Goal: Use online tool/utility: Utilize a website feature to perform a specific function

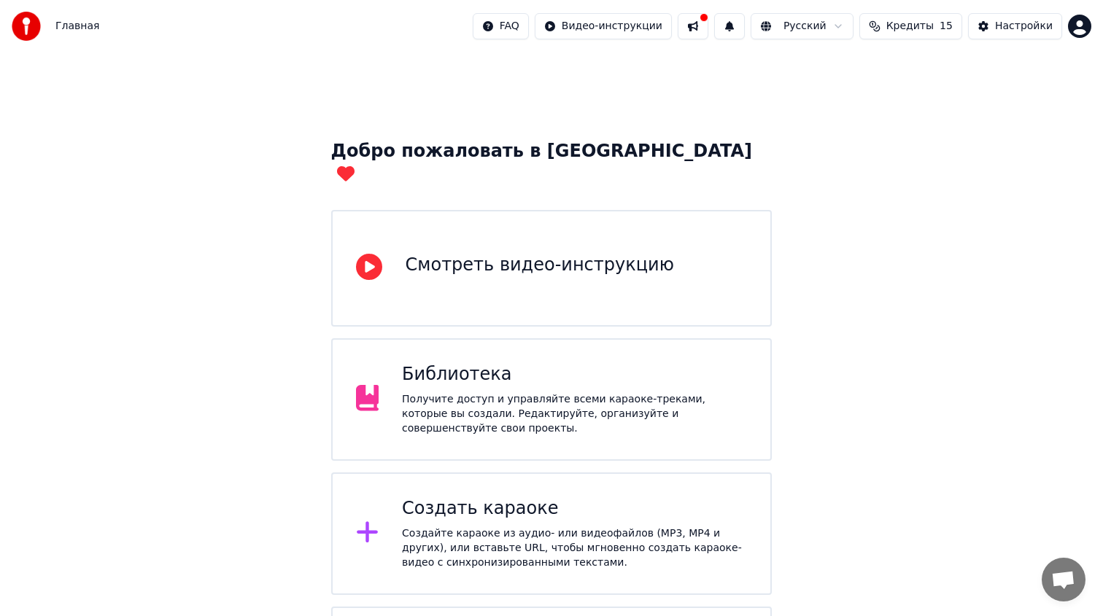
click at [457, 473] on div "Создать караоке Создайте караоке из аудио- или видеофайлов (MP3, MP4 и других),…" at bounding box center [551, 534] width 441 height 123
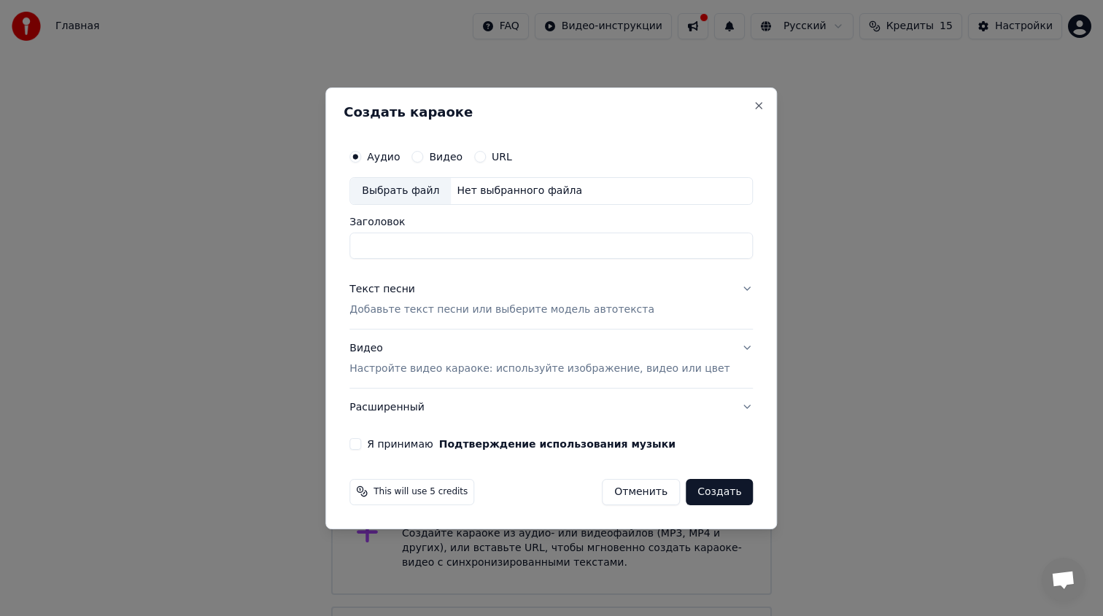
click at [415, 196] on div "Выбрать файл" at bounding box center [400, 191] width 101 height 26
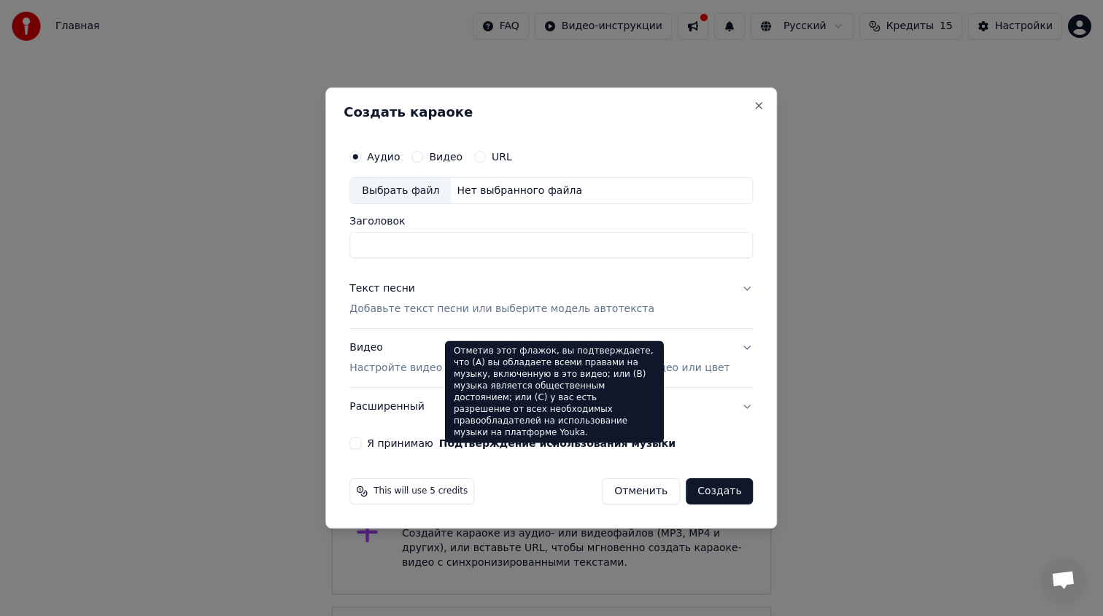
click at [616, 487] on button "Отменить" at bounding box center [641, 492] width 78 height 26
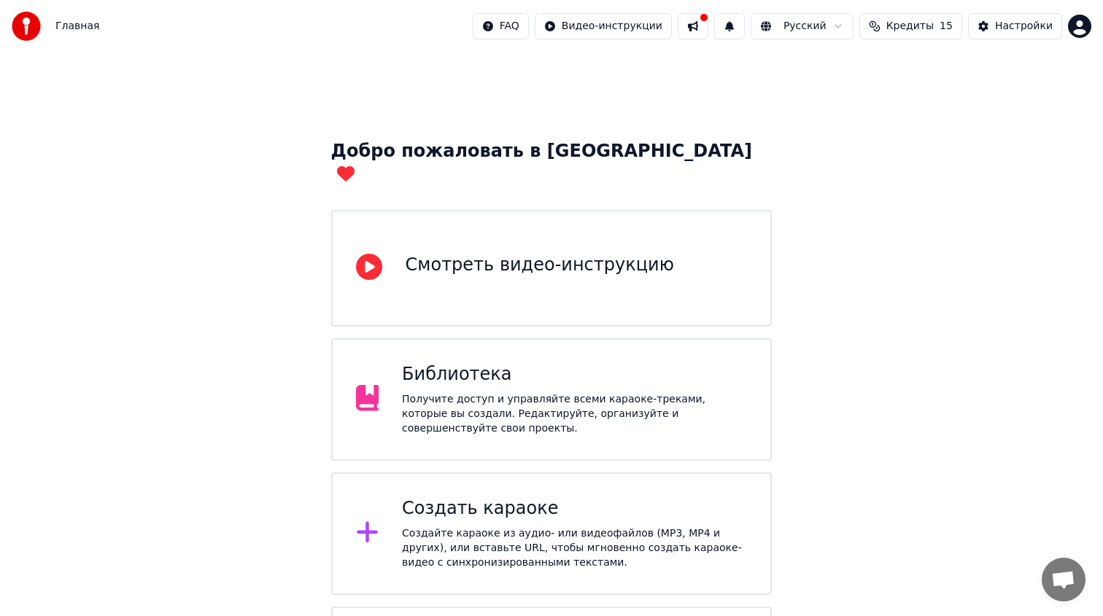
click at [551, 498] on div "Создать караоке" at bounding box center [574, 509] width 345 height 23
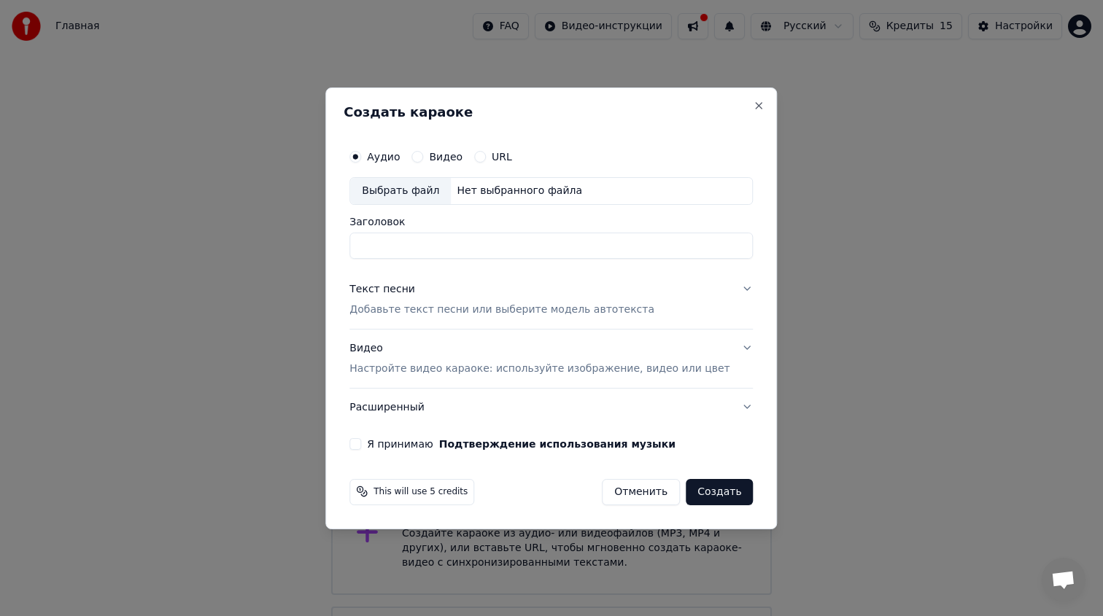
click at [422, 190] on div "Выбрать файл" at bounding box center [400, 191] width 101 height 26
click at [499, 244] on input "Заголовок" at bounding box center [550, 246] width 403 height 26
drag, startPoint x: 638, startPoint y: 244, endPoint x: 503, endPoint y: 244, distance: 135.0
click at [503, 244] on input "**********" at bounding box center [550, 246] width 403 height 26
type input "**********"
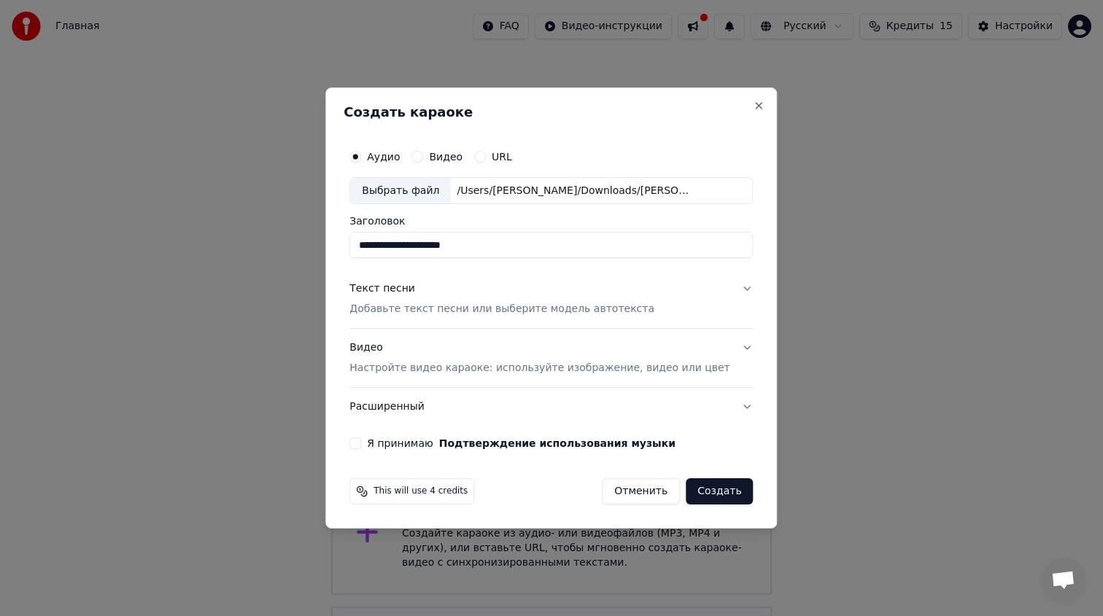
click at [477, 310] on p "Добавьте текст песни или выберите модель автотекста" at bounding box center [501, 310] width 305 height 15
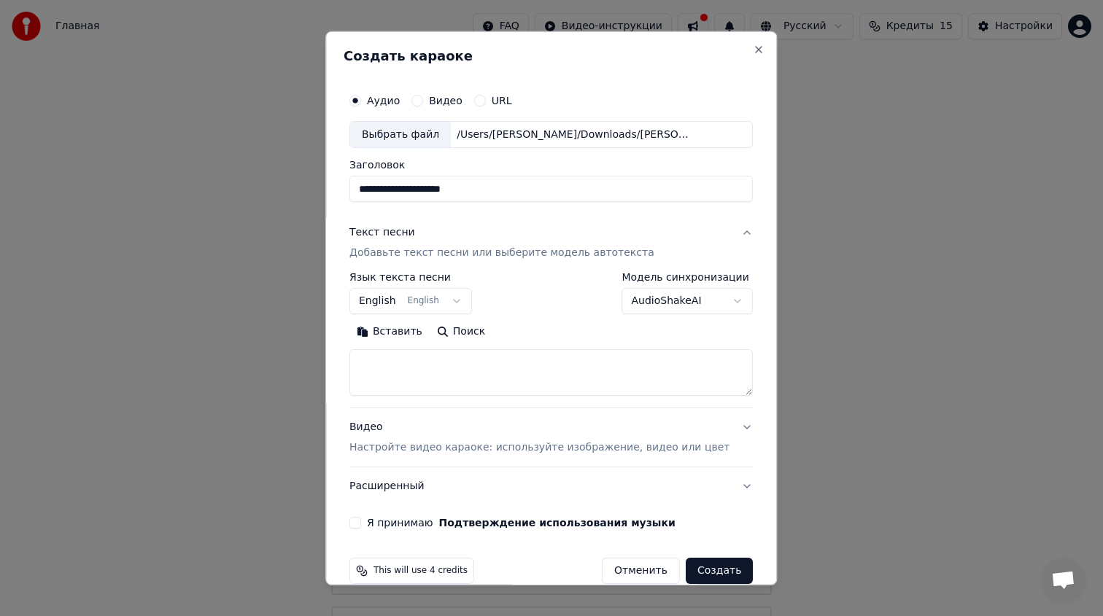
click at [445, 309] on body "Главная FAQ Видео-инструкции Русский Кредиты 15 Настройки Добро пожаловать в Yo…" at bounding box center [551, 369] width 1103 height 738
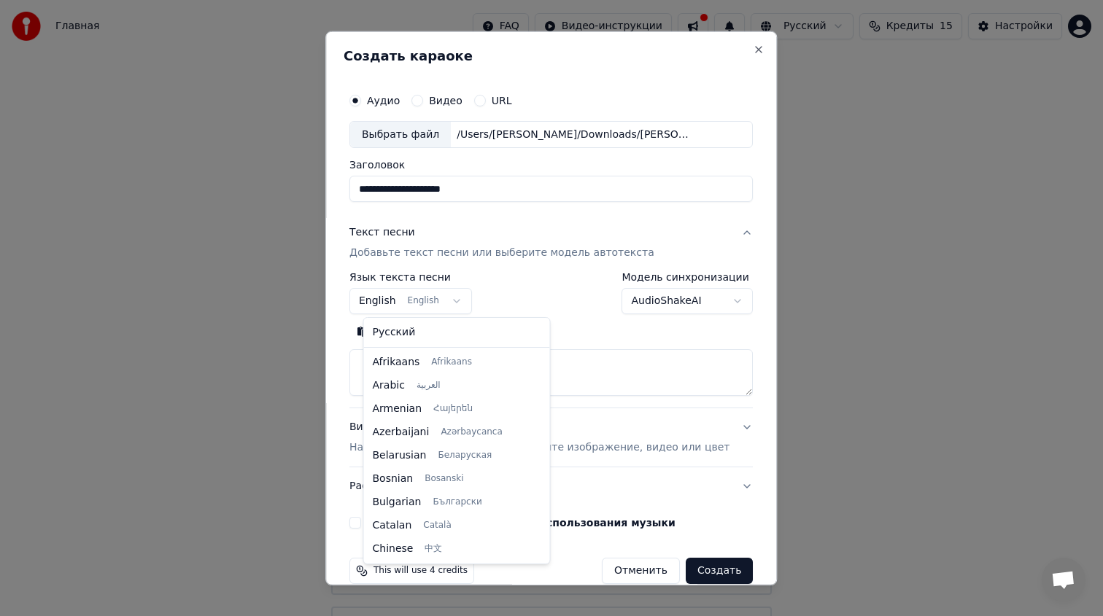
scroll to position [117, 0]
select select "**"
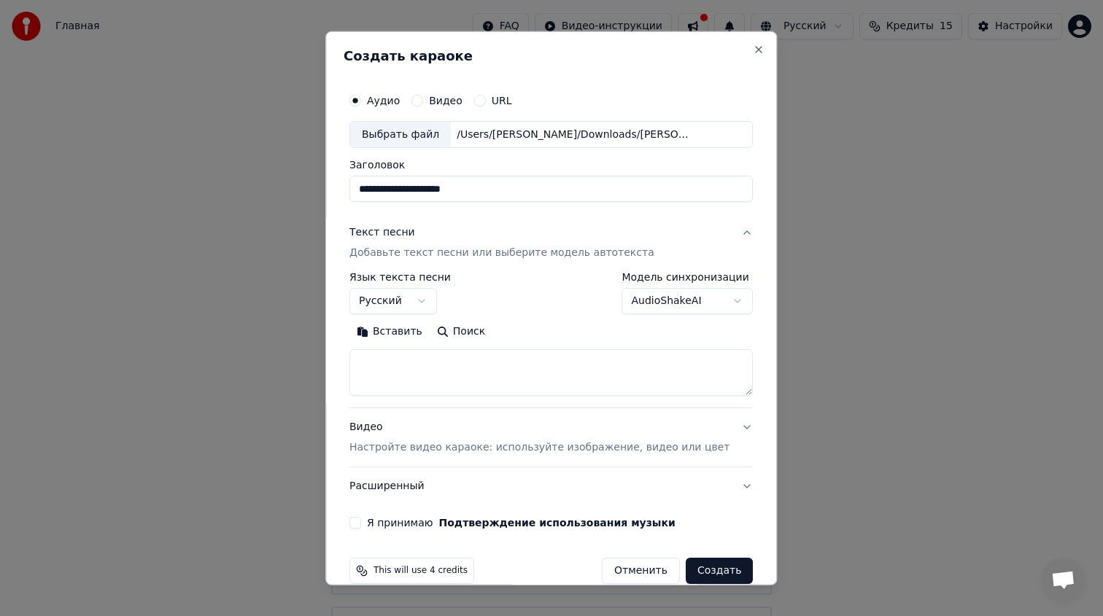
click at [554, 368] on textarea at bounding box center [550, 372] width 403 height 47
paste textarea "**********"
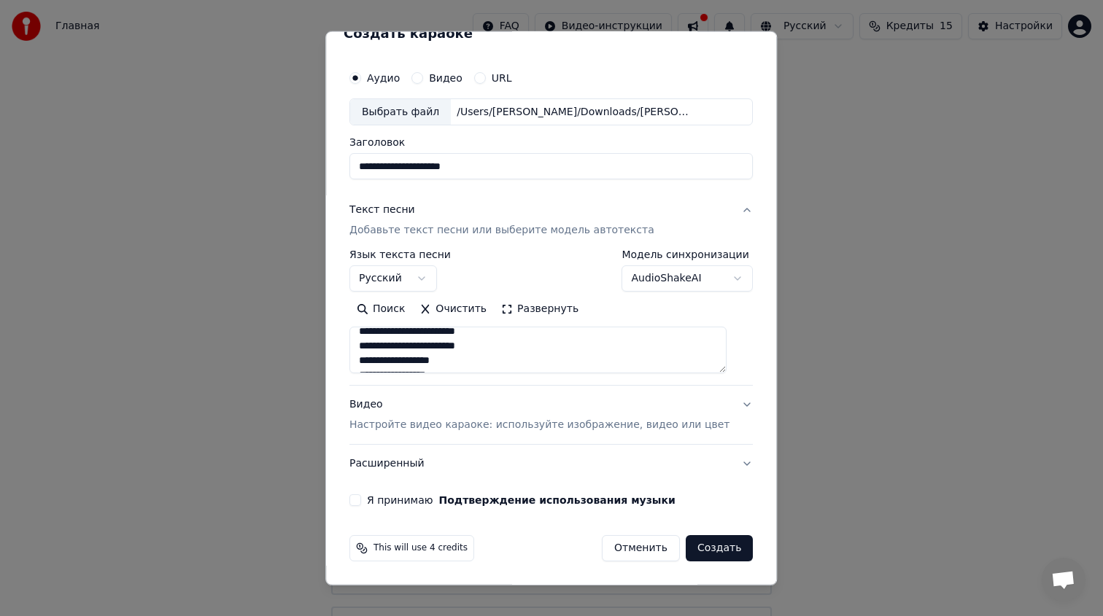
type textarea "**********"
click at [361, 500] on button "Я принимаю Подтверждение использования музыки" at bounding box center [355, 501] width 12 height 12
click at [494, 412] on div "Видео Настройте видео караоке: используйте изображение, видео или цвет" at bounding box center [539, 415] width 380 height 35
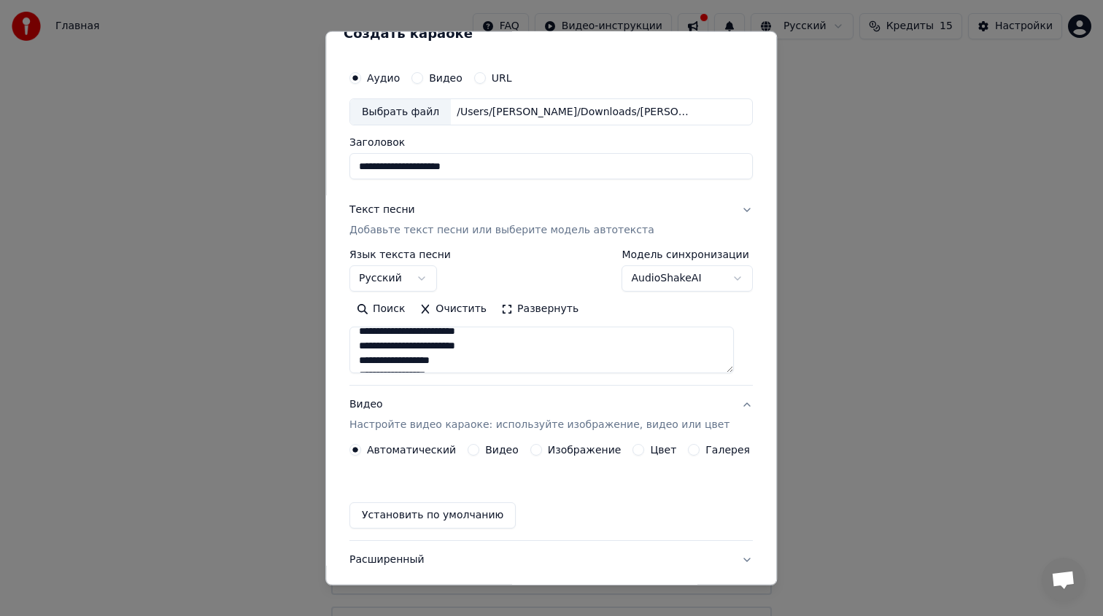
scroll to position [0, 0]
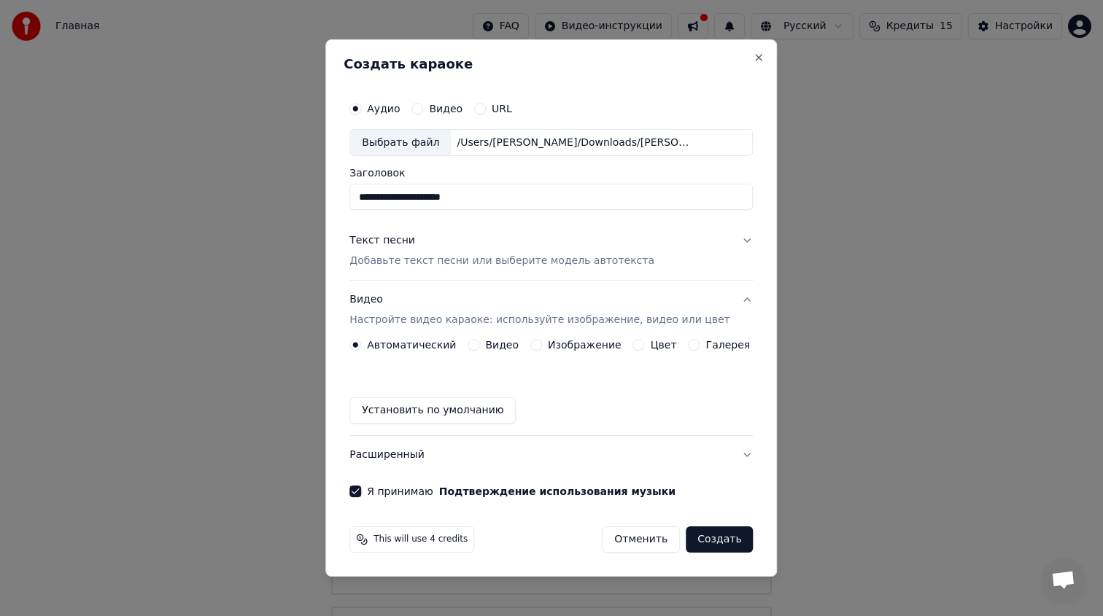
click at [549, 341] on div "Изображение" at bounding box center [575, 345] width 91 height 12
click at [538, 342] on button "Изображение" at bounding box center [536, 345] width 12 height 12
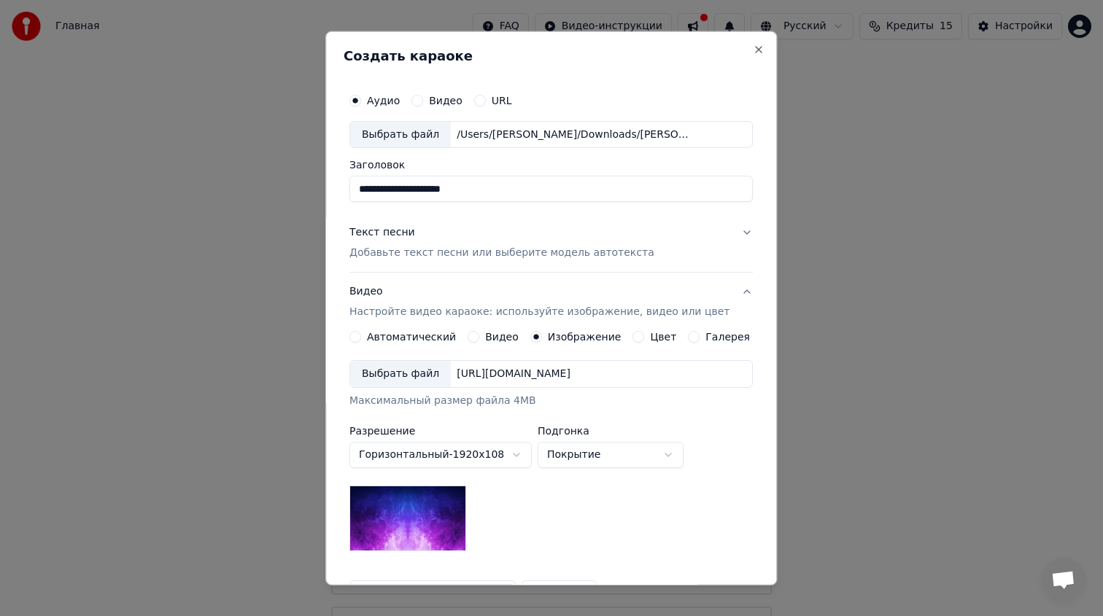
click at [436, 373] on div "Выбрать файл" at bounding box center [400, 374] width 101 height 26
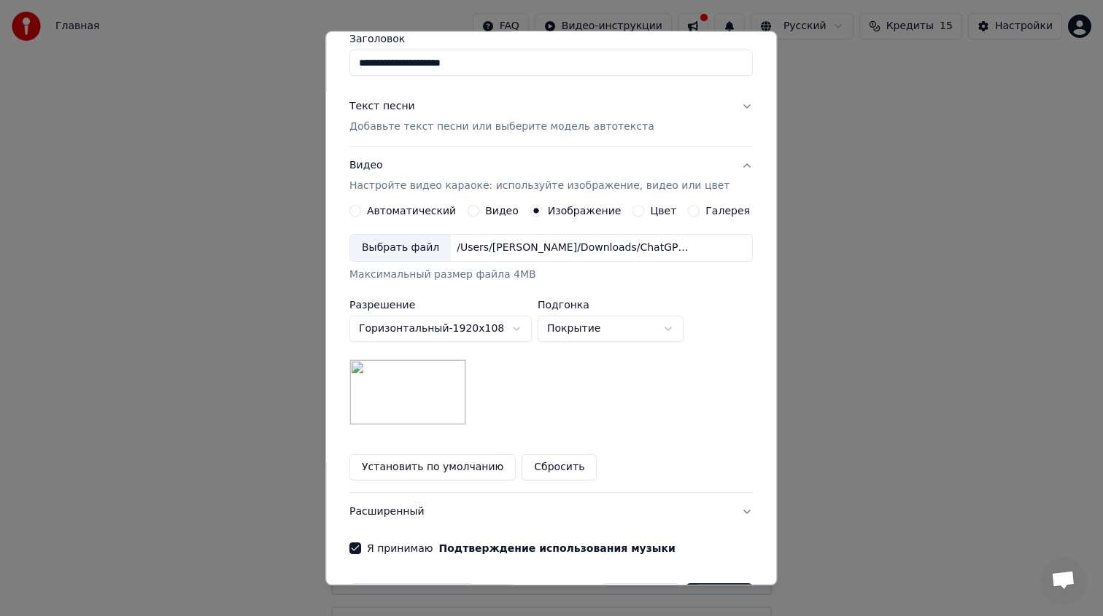
scroll to position [174, 0]
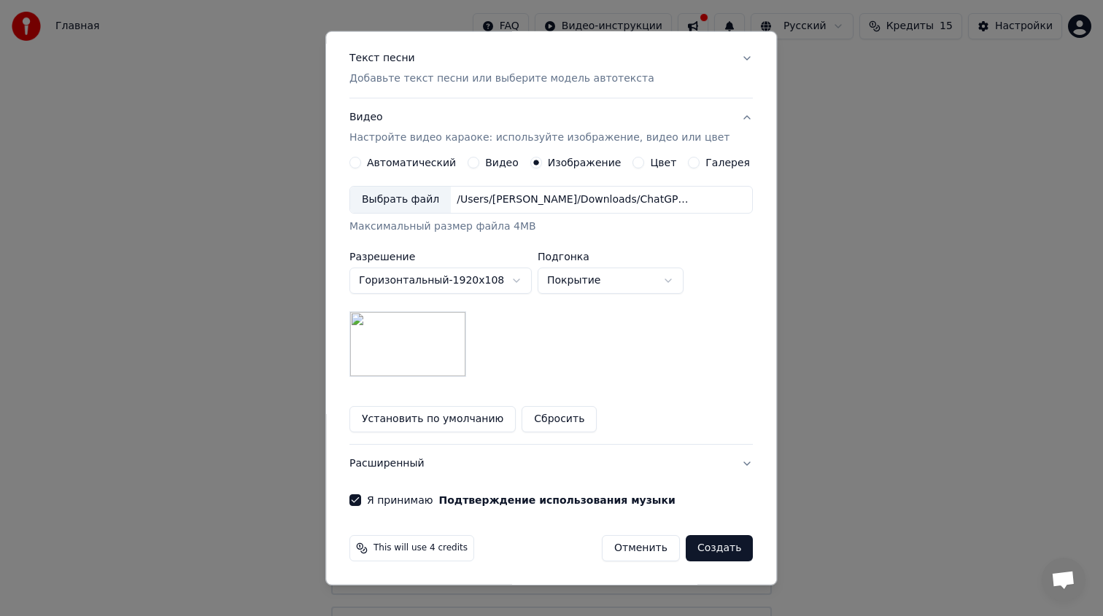
click at [720, 546] on button "Создать" at bounding box center [719, 548] width 67 height 26
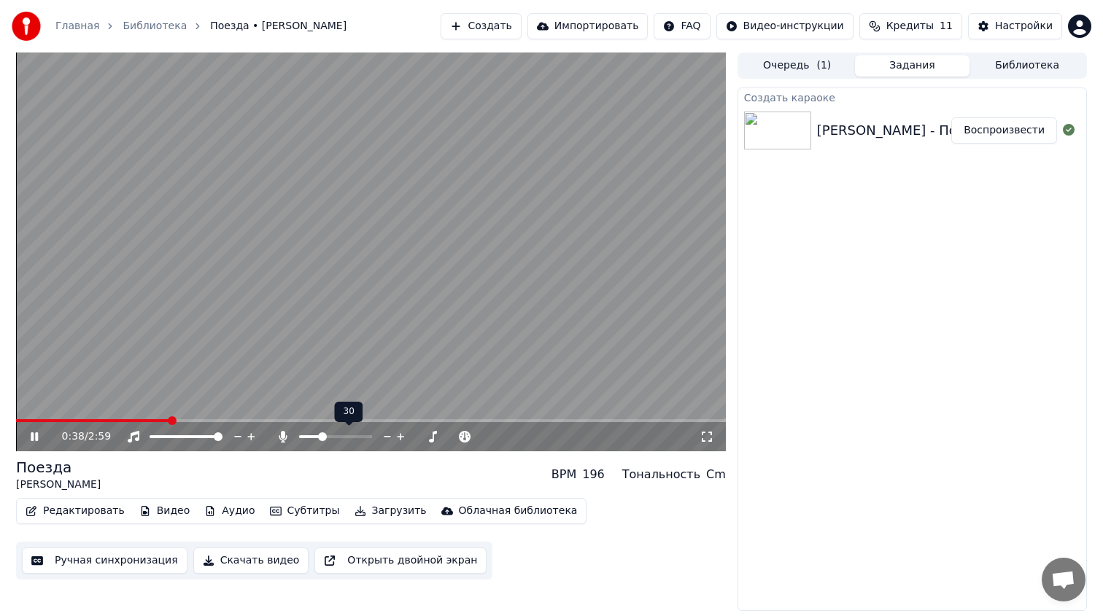
click at [320, 436] on span at bounding box center [322, 437] width 9 height 9
click at [336, 437] on span at bounding box center [335, 437] width 9 height 9
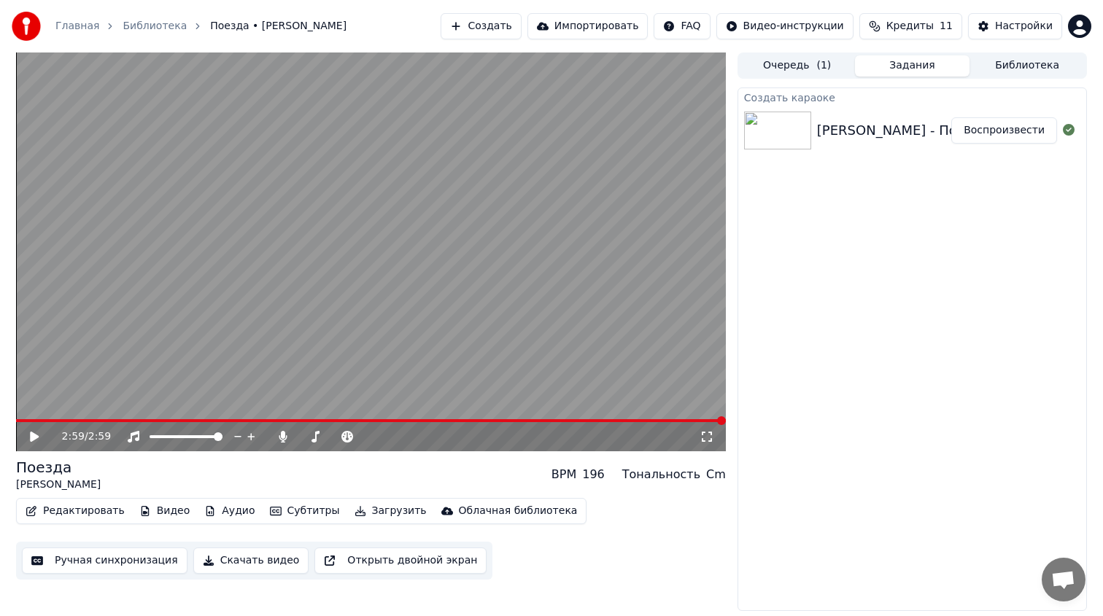
click at [293, 511] on button "Субтитры" at bounding box center [305, 511] width 82 height 20
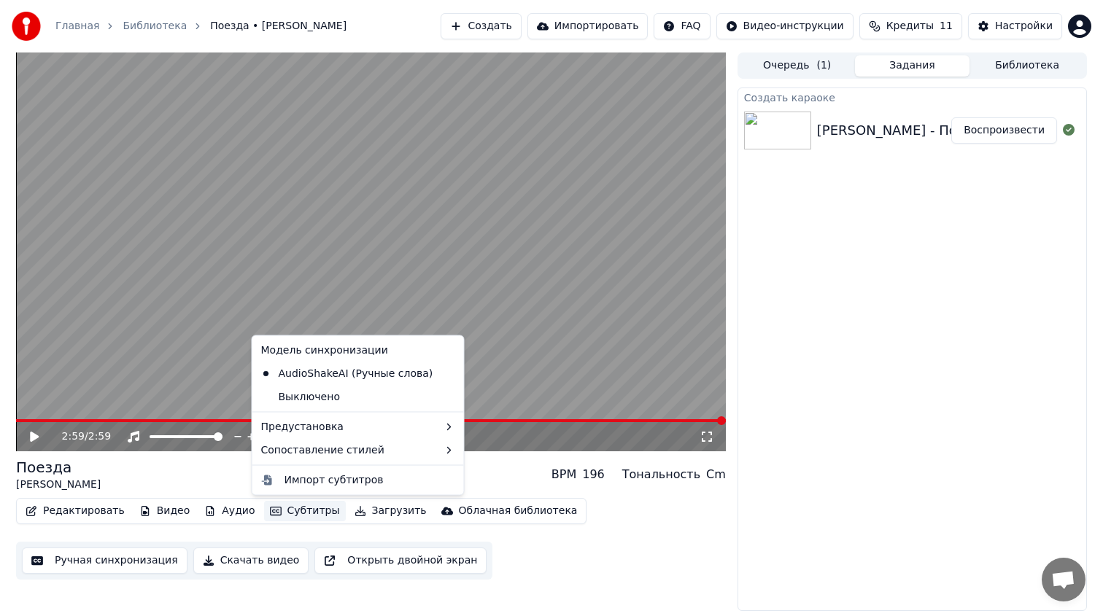
click at [292, 511] on button "Субтитры" at bounding box center [305, 511] width 82 height 20
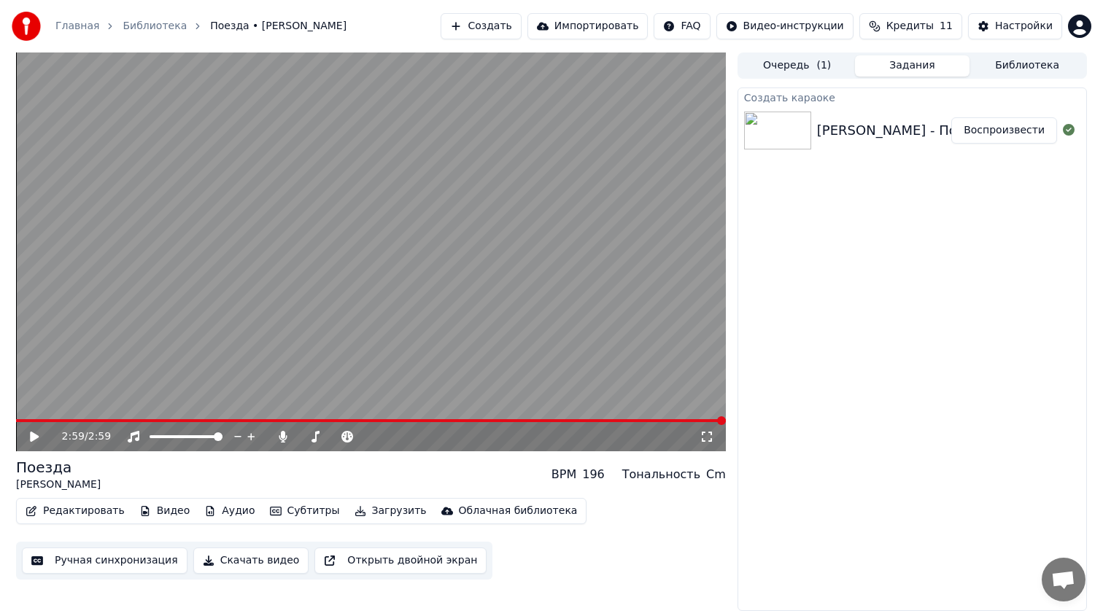
click at [32, 511] on icon "button" at bounding box center [31, 511] width 10 height 10
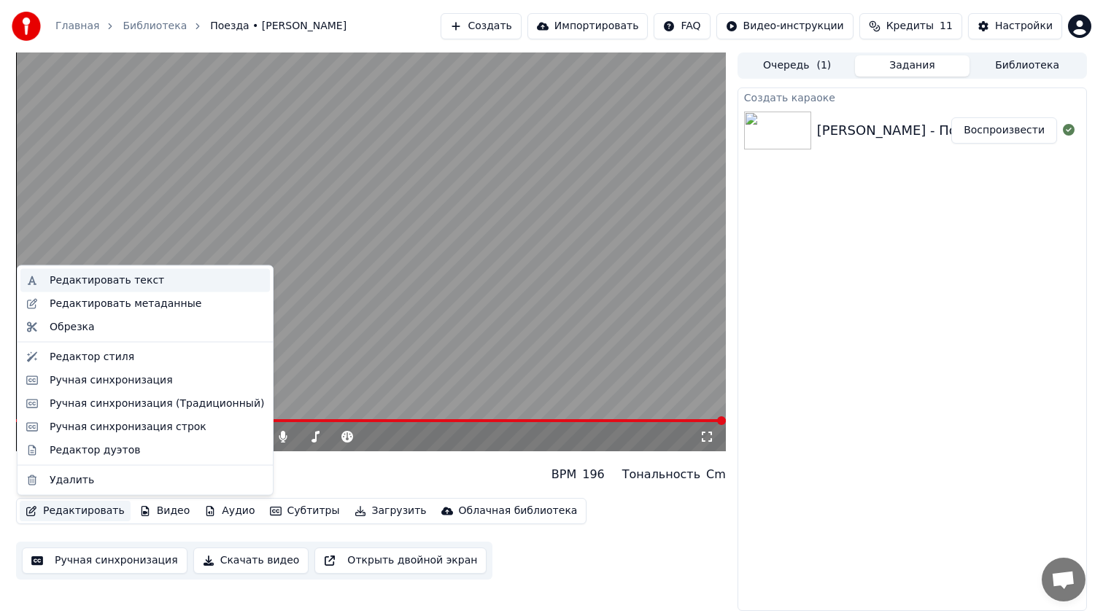
click at [206, 284] on div "Редактировать текст" at bounding box center [157, 281] width 214 height 15
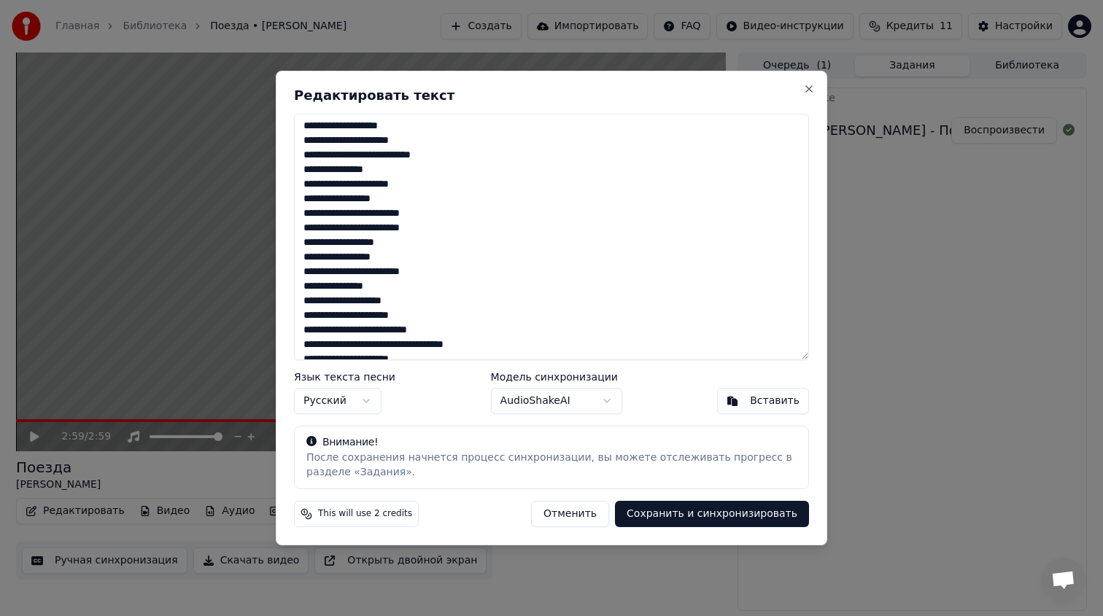
scroll to position [150, 0]
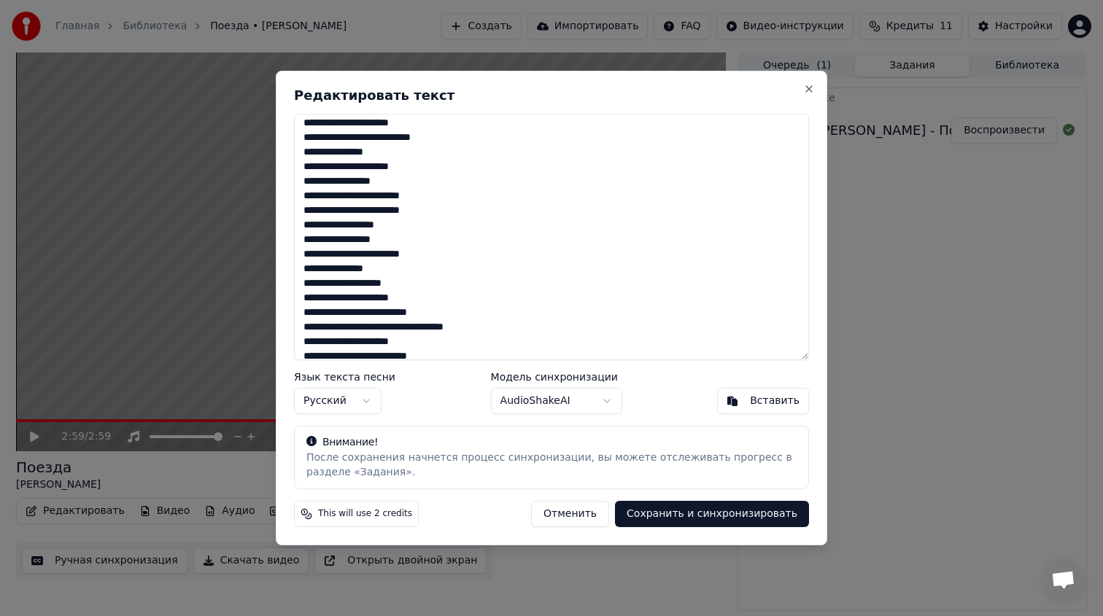
click at [393, 264] on textarea at bounding box center [551, 237] width 515 height 247
click at [306, 267] on textarea at bounding box center [551, 237] width 515 height 247
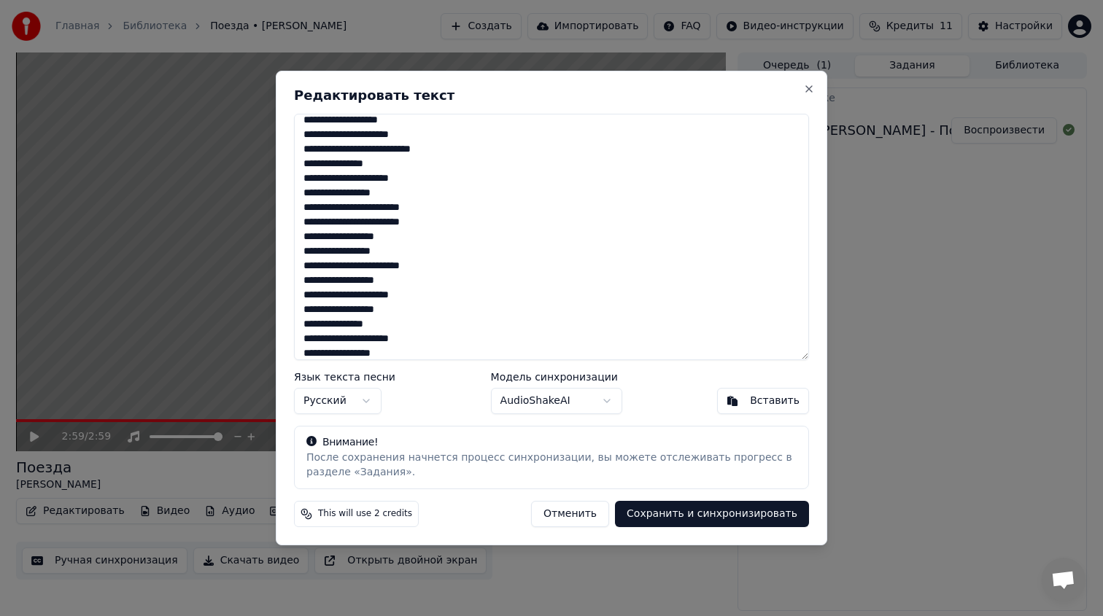
click at [309, 280] on textarea at bounding box center [551, 237] width 515 height 247
click at [419, 306] on textarea at bounding box center [551, 237] width 515 height 247
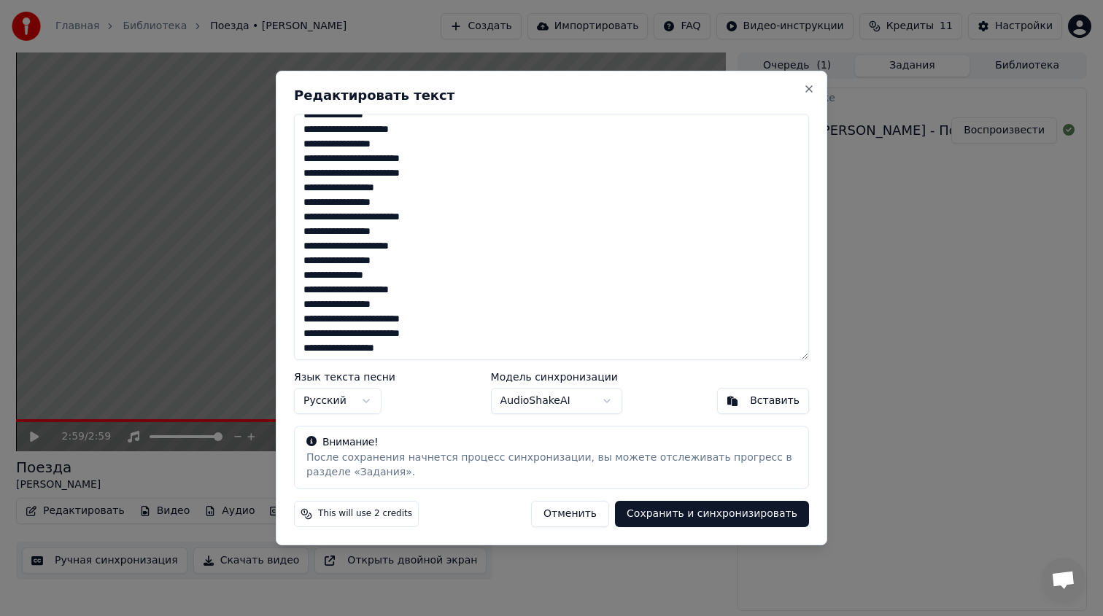
scroll to position [525, 0]
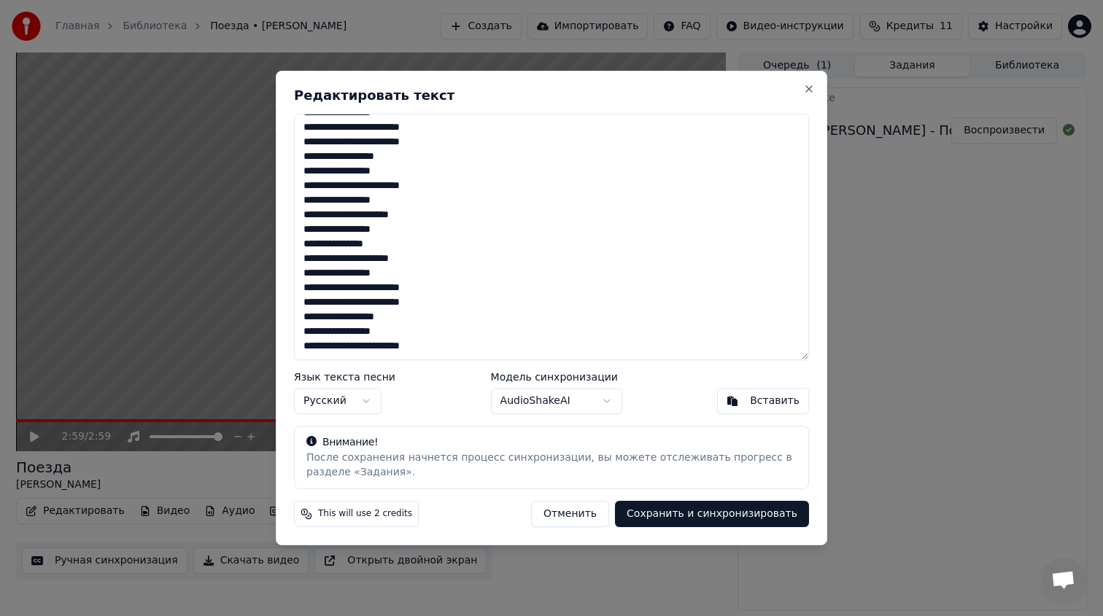
type textarea "**********"
click at [702, 514] on button "Сохранить и синхронизировать" at bounding box center [712, 514] width 194 height 26
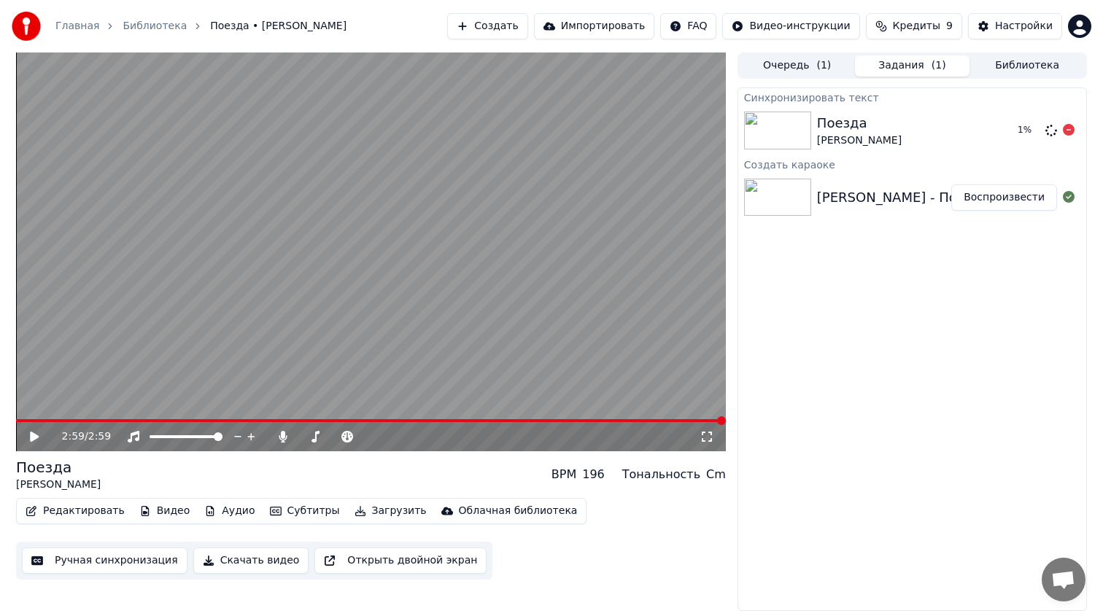
click at [956, 140] on div "Поезда [PERSON_NAME]" at bounding box center [911, 130] width 189 height 35
click at [384, 439] on span at bounding box center [386, 437] width 9 height 9
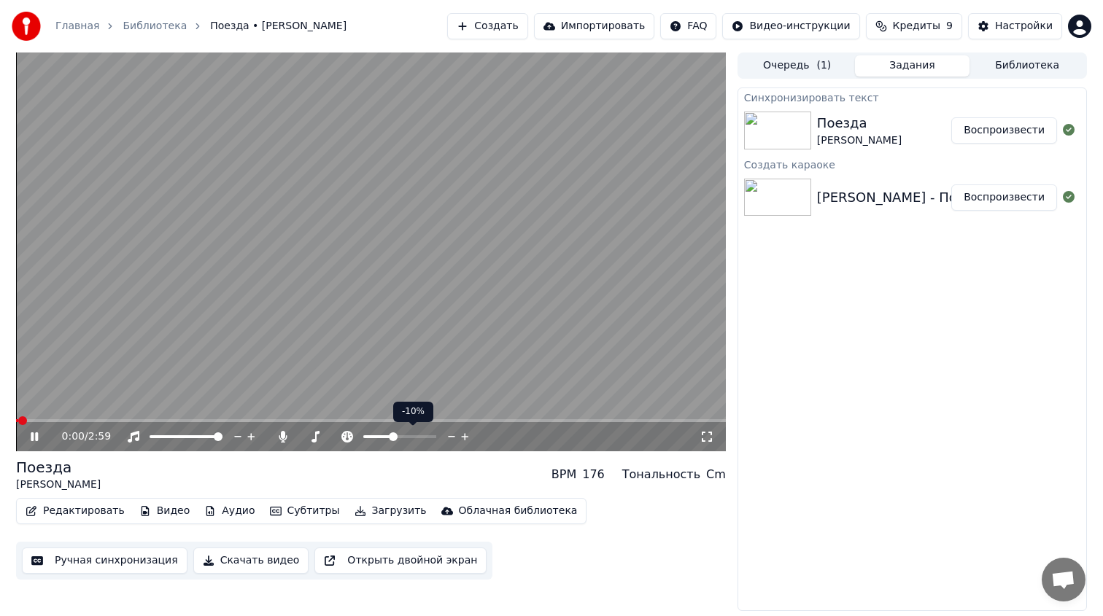
click at [392, 437] on span at bounding box center [393, 437] width 9 height 9
click at [399, 438] on span at bounding box center [399, 437] width 9 height 9
click at [452, 438] on icon at bounding box center [452, 437] width 14 height 15
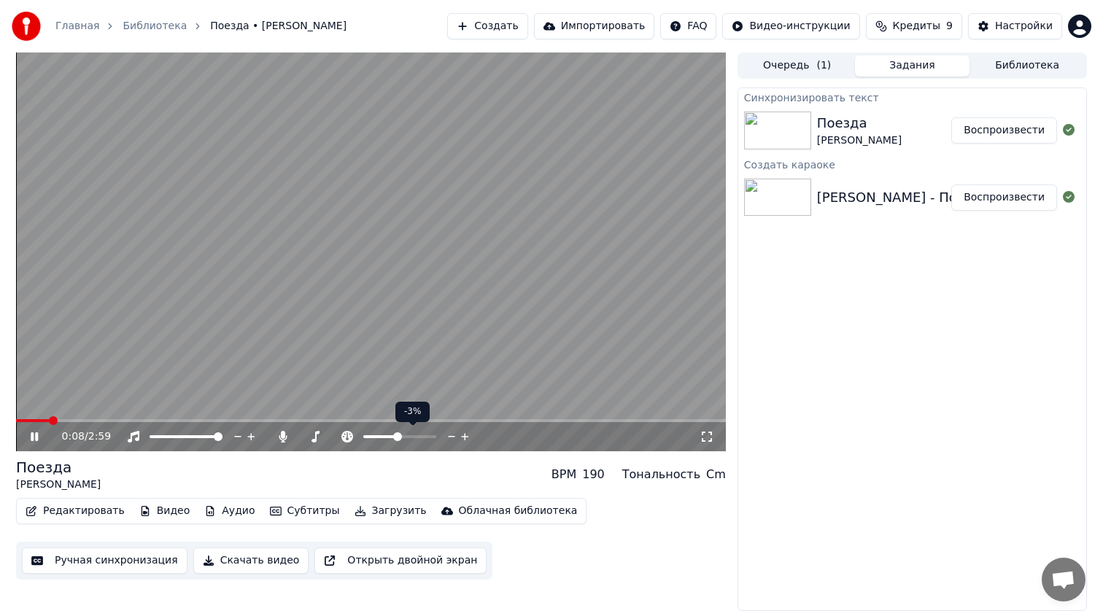
click at [452, 438] on icon at bounding box center [452, 437] width 14 height 15
click at [451, 438] on icon at bounding box center [452, 437] width 14 height 15
click at [426, 470] on div "Поезда [PERSON_NAME] BPM 186 Тональность Cm" at bounding box center [371, 474] width 710 height 35
click at [452, 438] on icon at bounding box center [452, 437] width 14 height 15
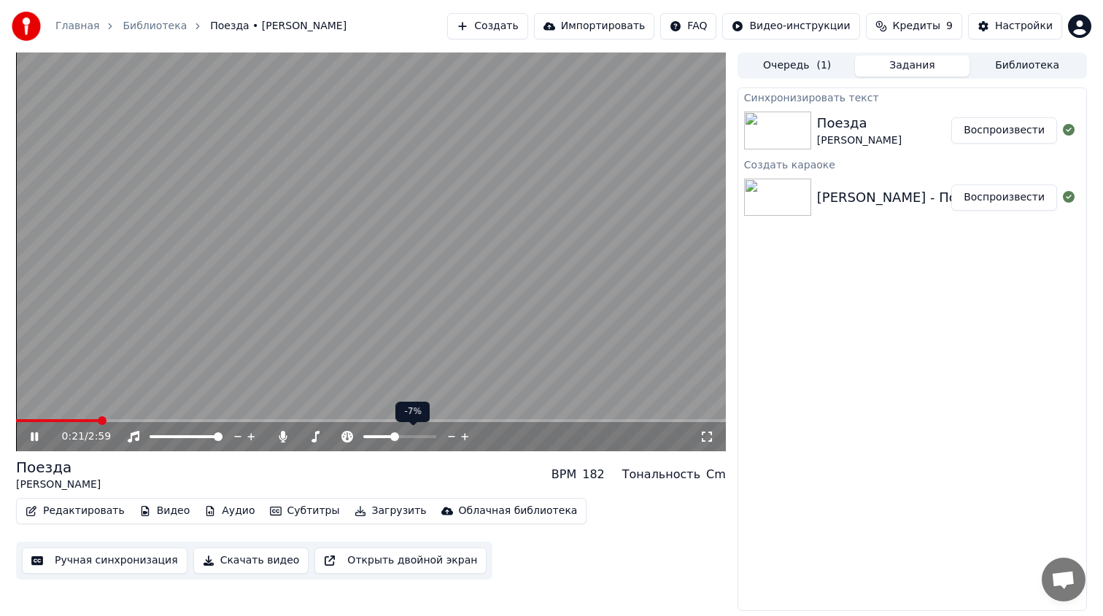
click at [452, 438] on icon at bounding box center [452, 437] width 14 height 15
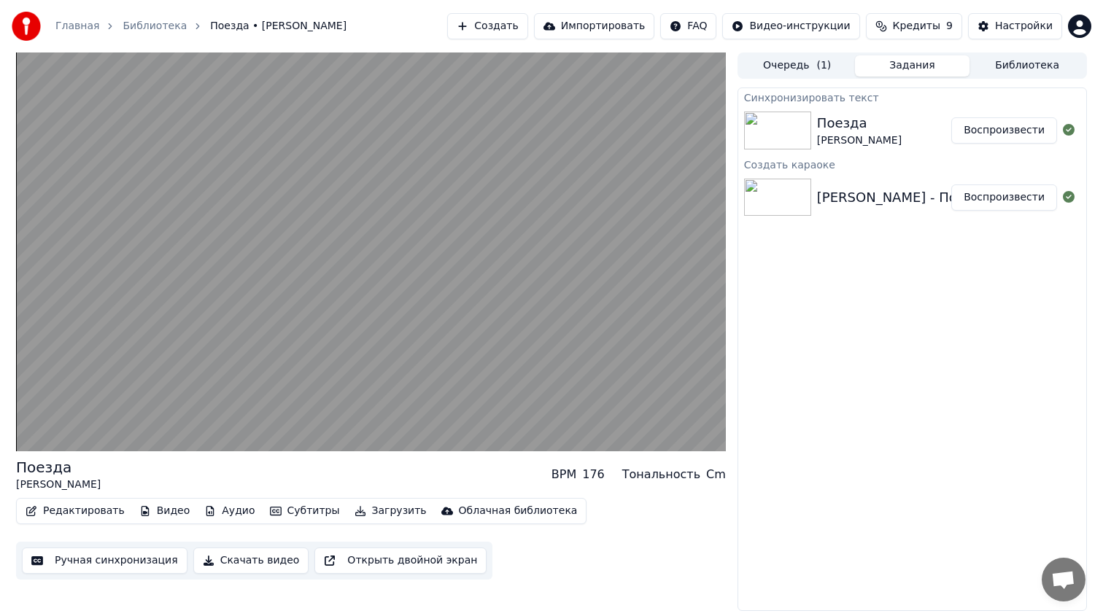
click at [373, 511] on button "Загрузить" at bounding box center [391, 511] width 84 height 20
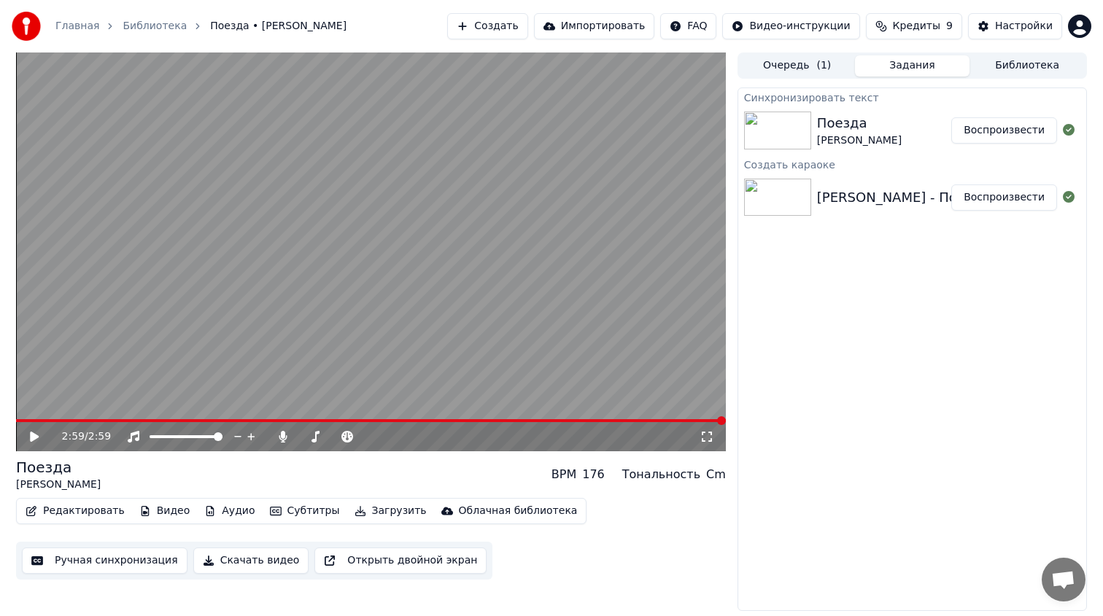
click at [228, 568] on button "Скачать видео" at bounding box center [251, 561] width 116 height 26
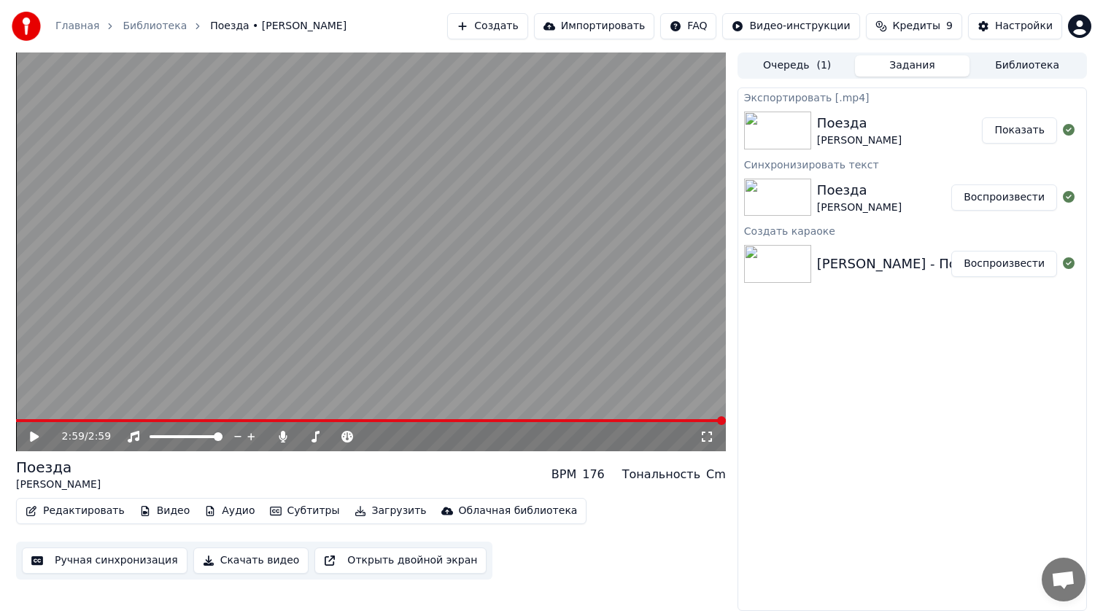
click at [1025, 128] on button "Показать" at bounding box center [1019, 130] width 75 height 26
